Goal: Information Seeking & Learning: Learn about a topic

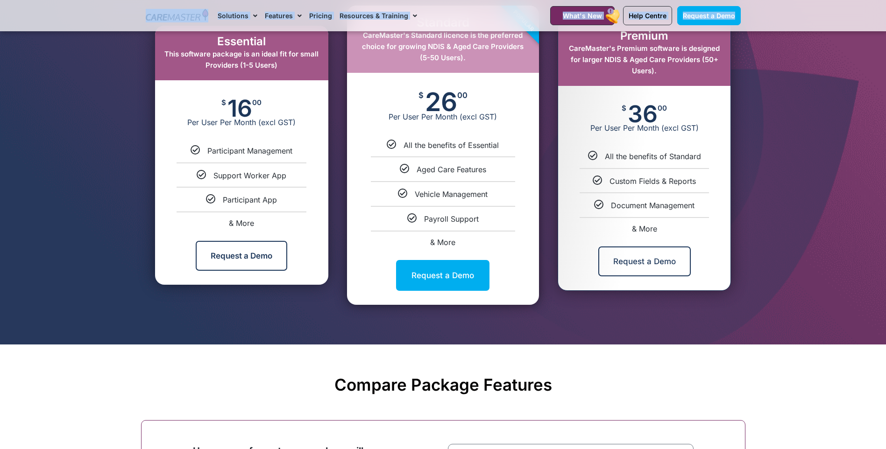
scroll to position [467, 0]
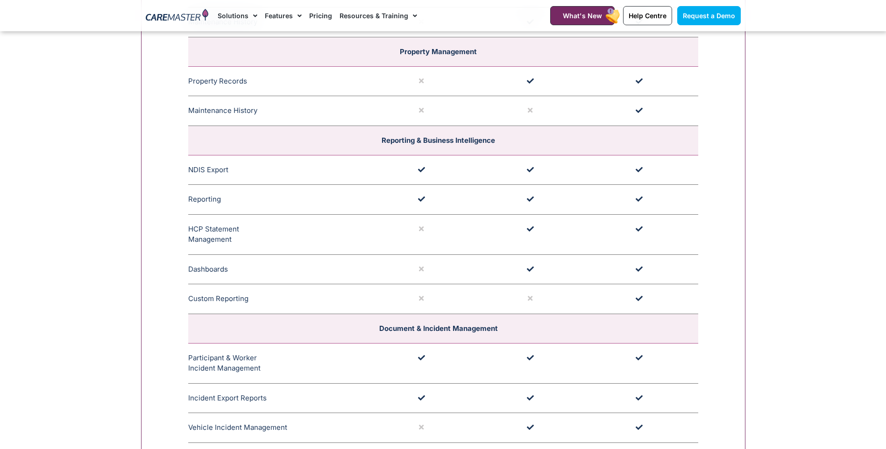
scroll to position [2101, 0]
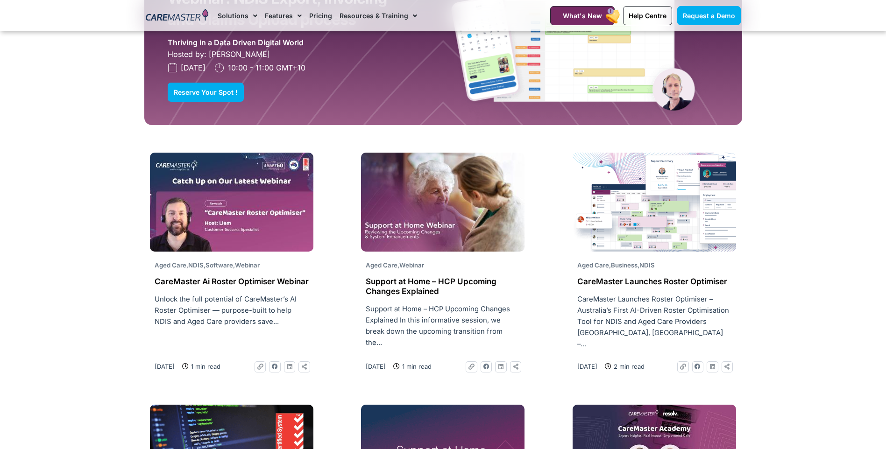
scroll to position [1074, 0]
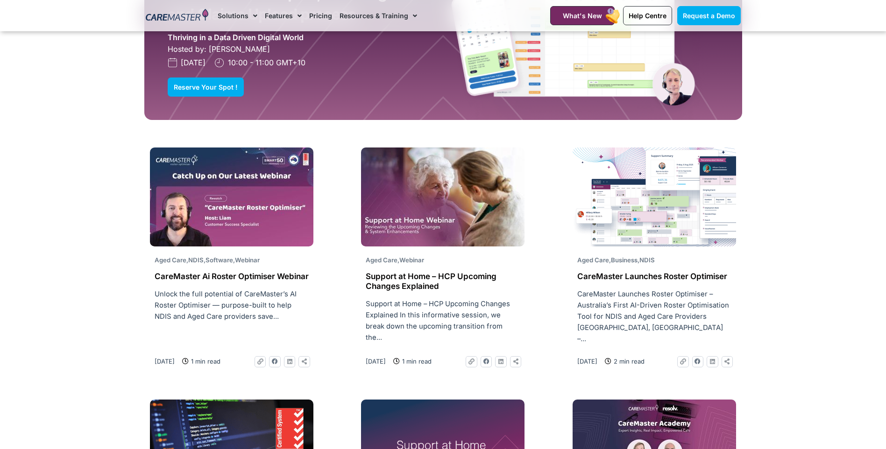
click at [427, 356] on span "1 min read" at bounding box center [416, 361] width 32 height 10
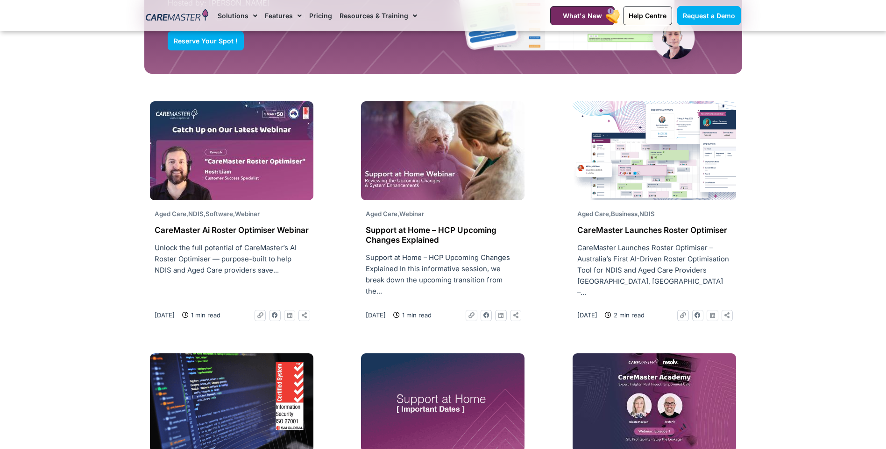
scroll to position [1121, 0]
